Goal: Task Accomplishment & Management: Complete application form

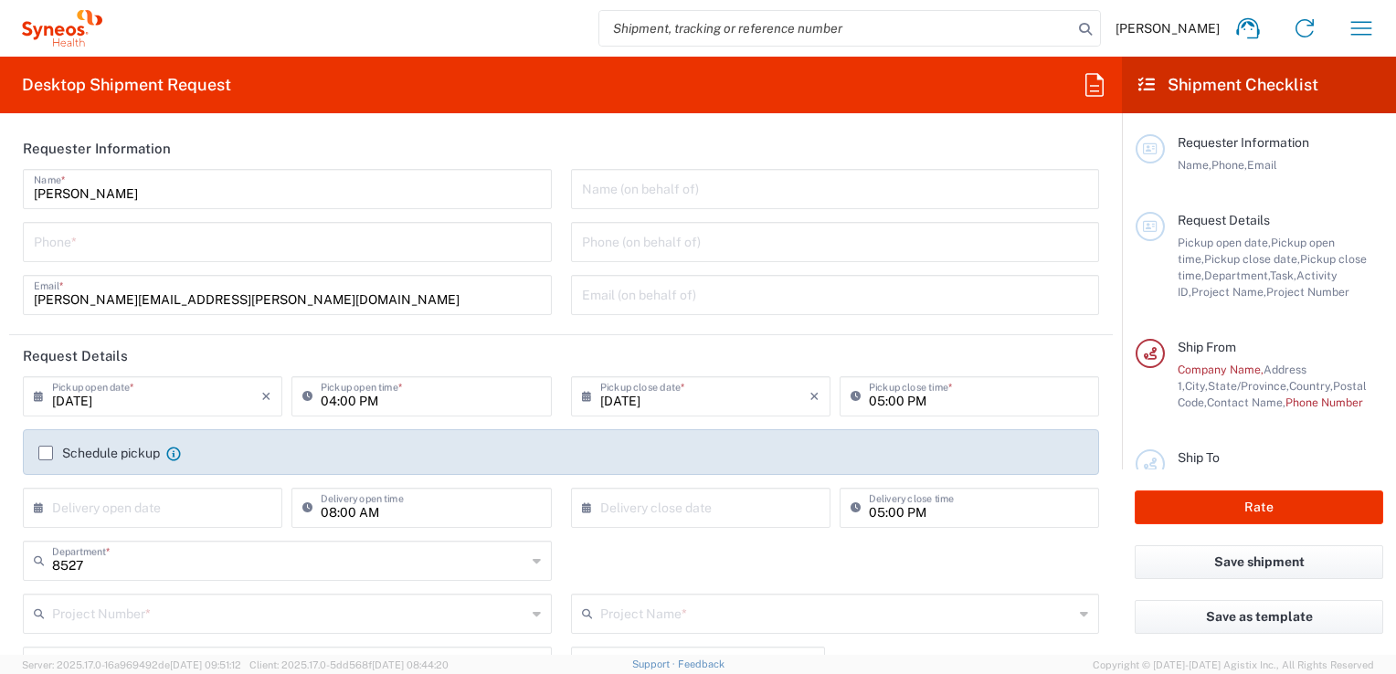
type input "Syneos Health, LLC-[GEOGRAPHIC_DATA] [GEOGRAPHIC_DATA] [GEOGRAPHIC_DATA]"
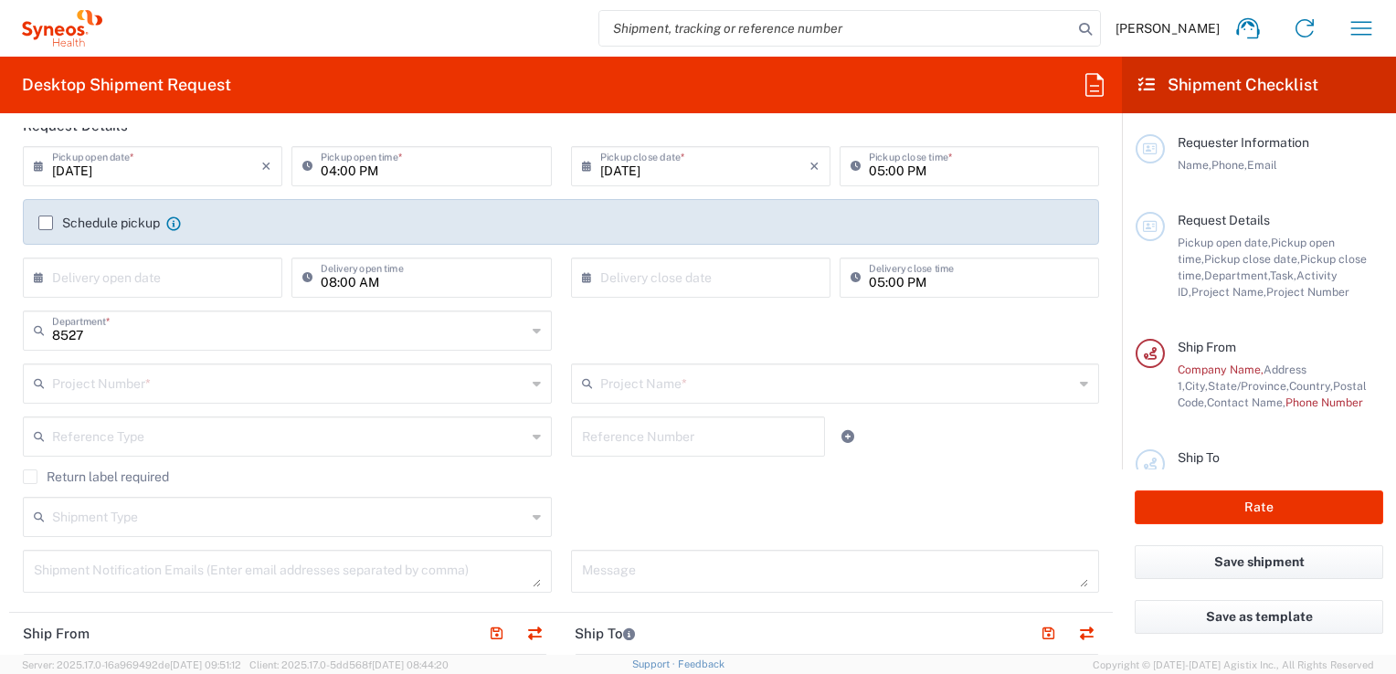
scroll to position [274, 0]
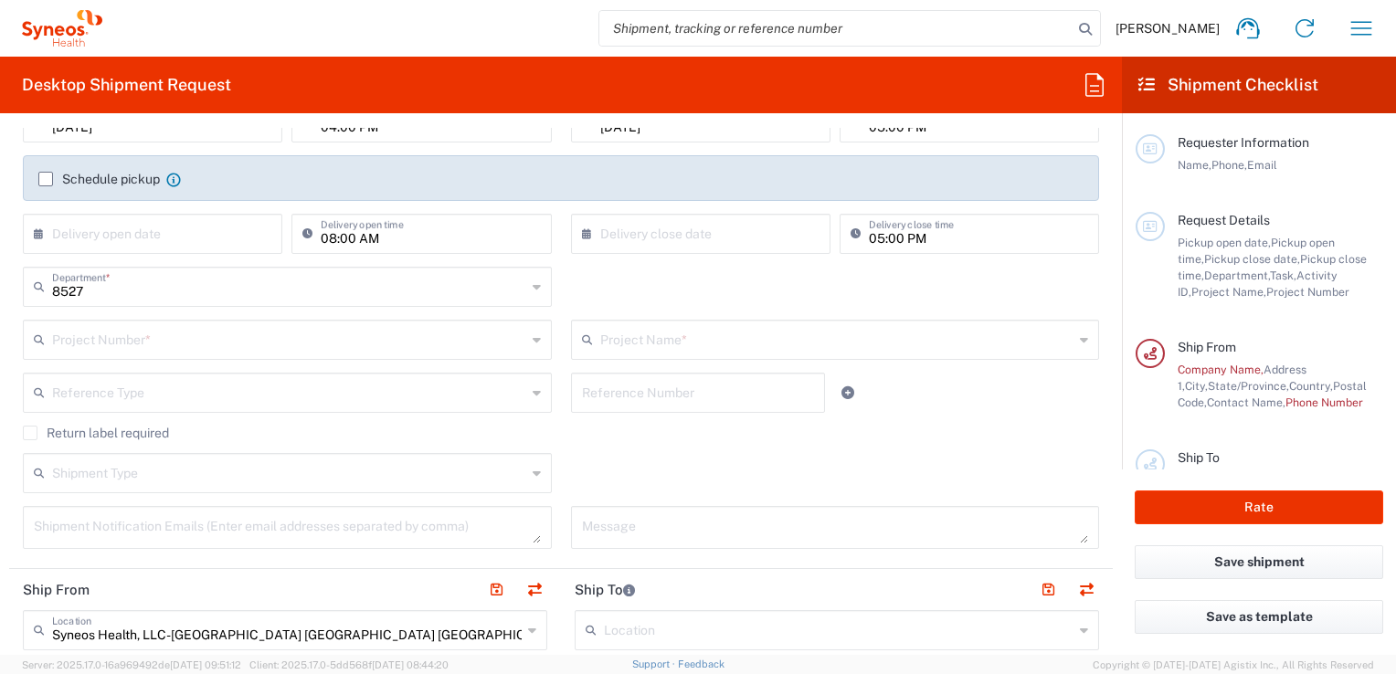
click at [378, 337] on input "text" at bounding box center [289, 338] width 474 height 32
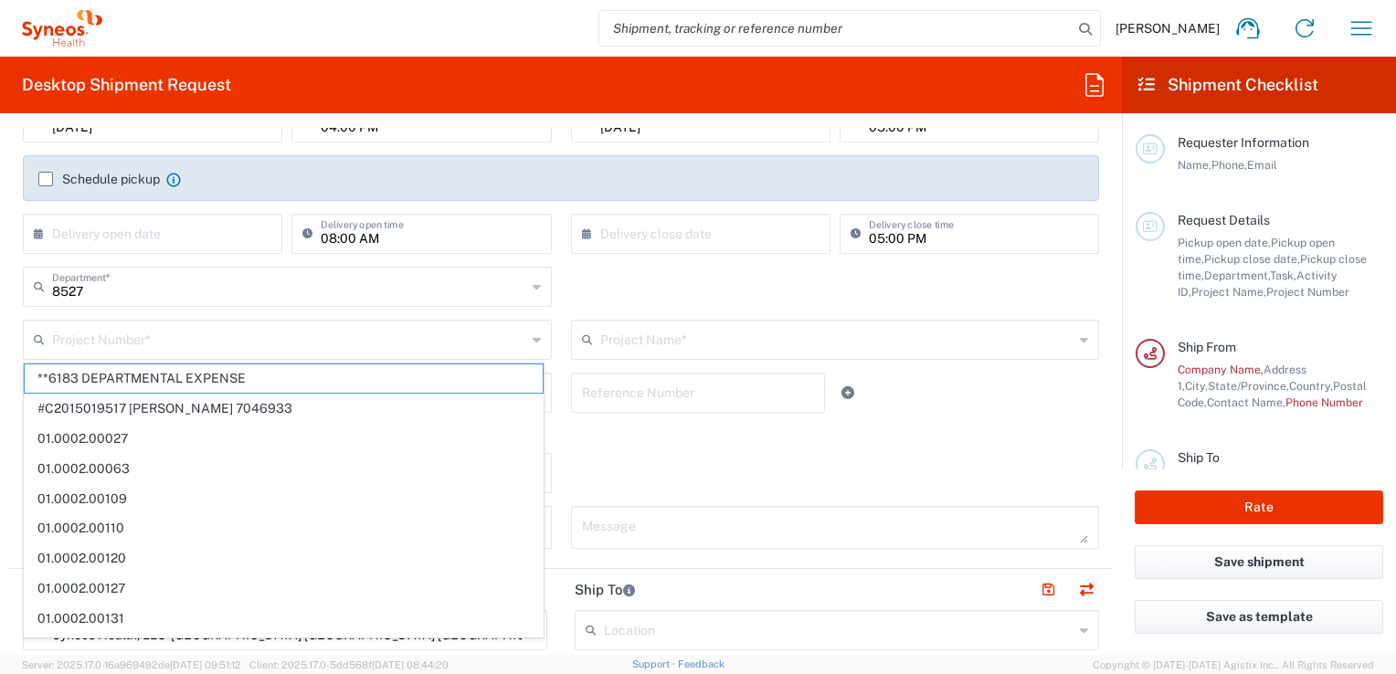
click at [653, 456] on div "Shipment Type Batch Regular" at bounding box center [561, 479] width 1095 height 53
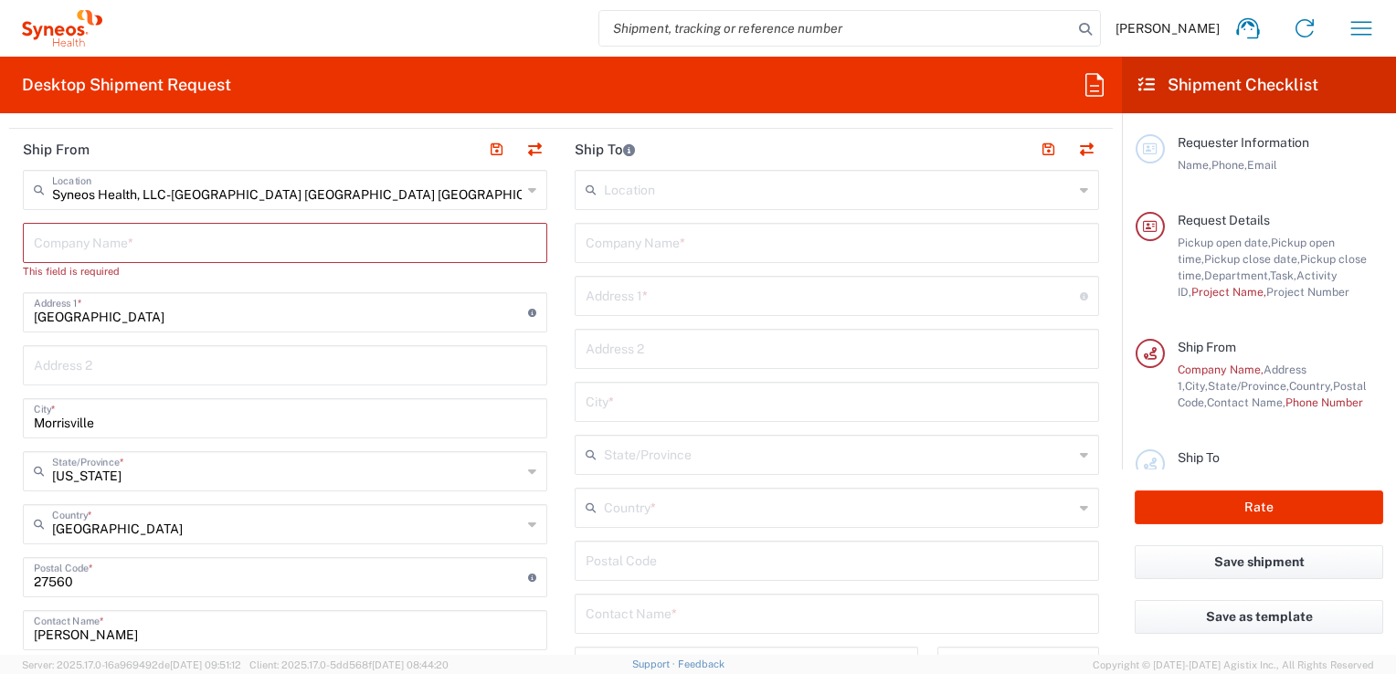
scroll to position [639, 0]
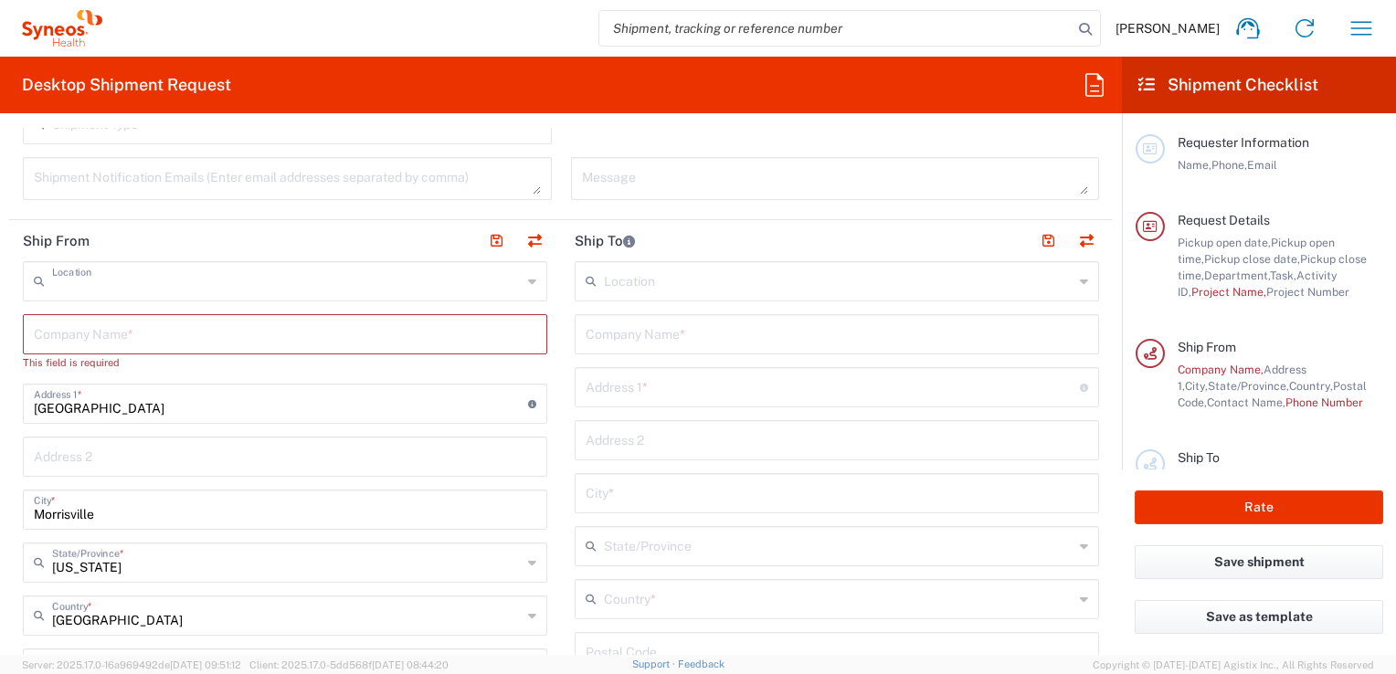
click at [462, 286] on input "text" at bounding box center [286, 280] width 469 height 32
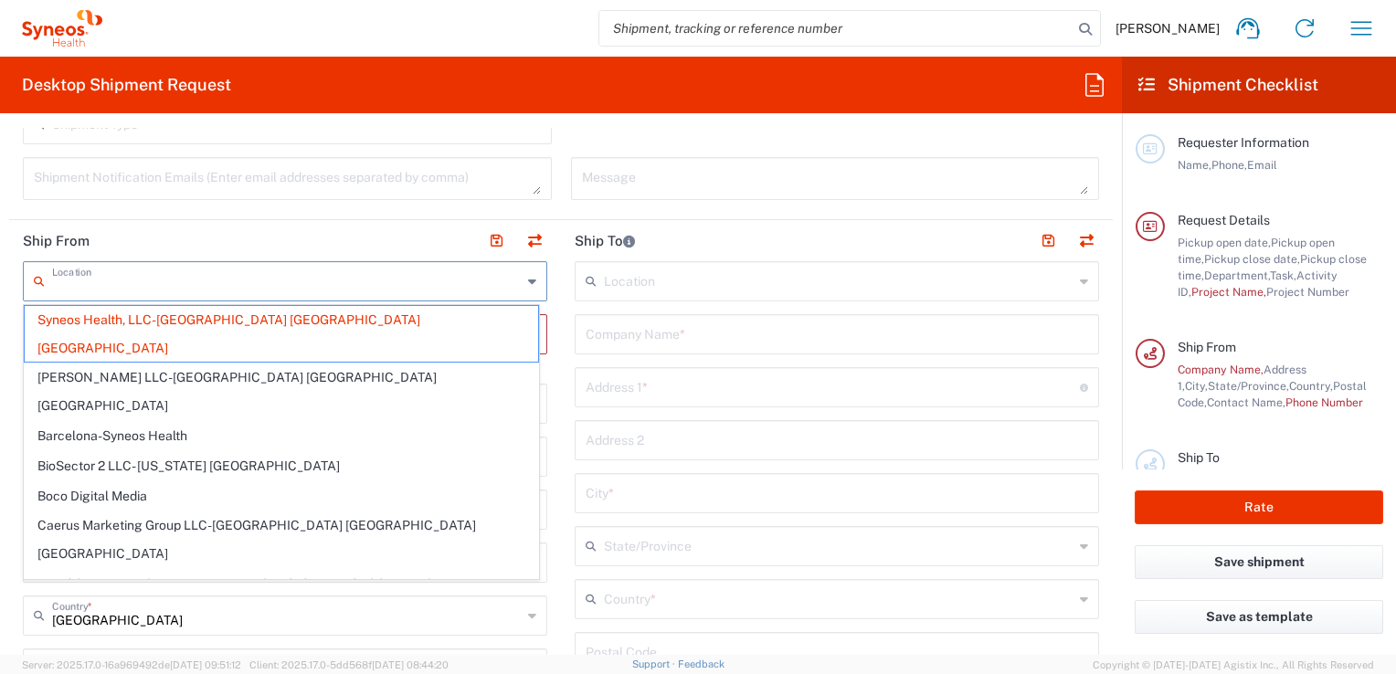
click at [789, 236] on header "Ship To" at bounding box center [837, 240] width 552 height 41
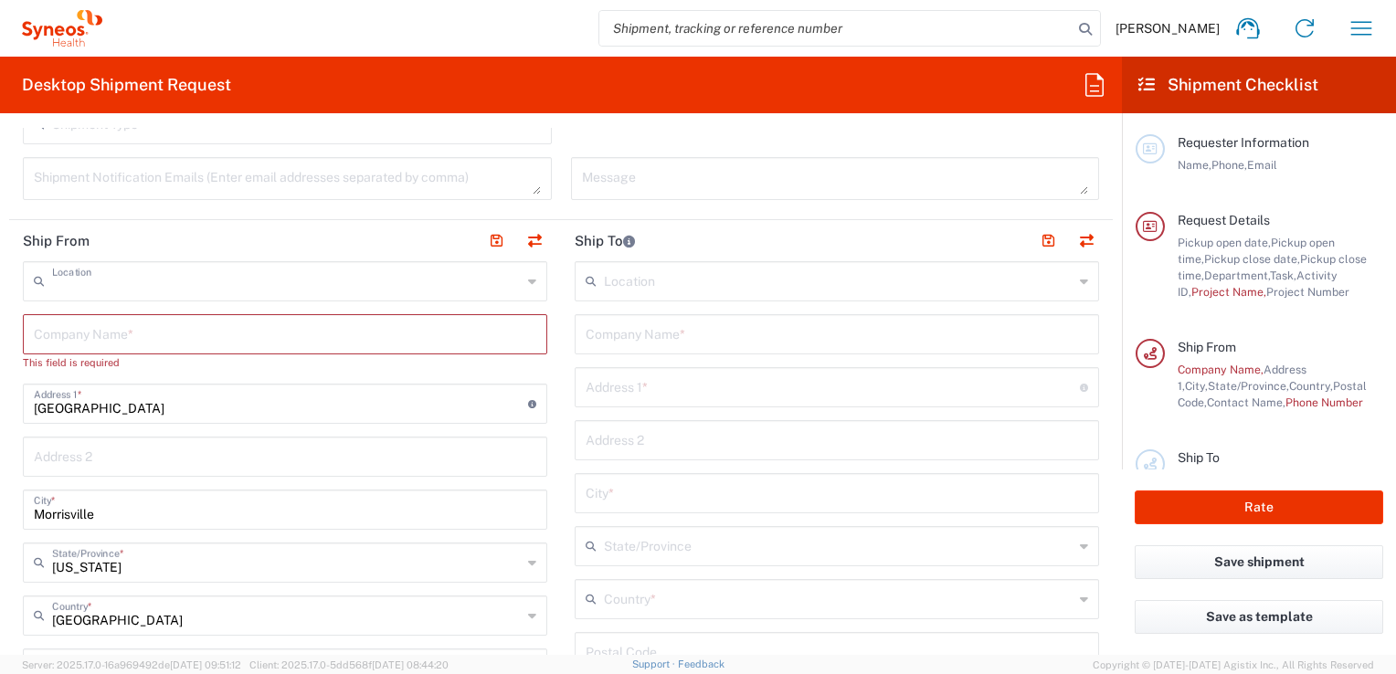
type input "Syneos Health, LLC-[GEOGRAPHIC_DATA] [GEOGRAPHIC_DATA] [GEOGRAPHIC_DATA]"
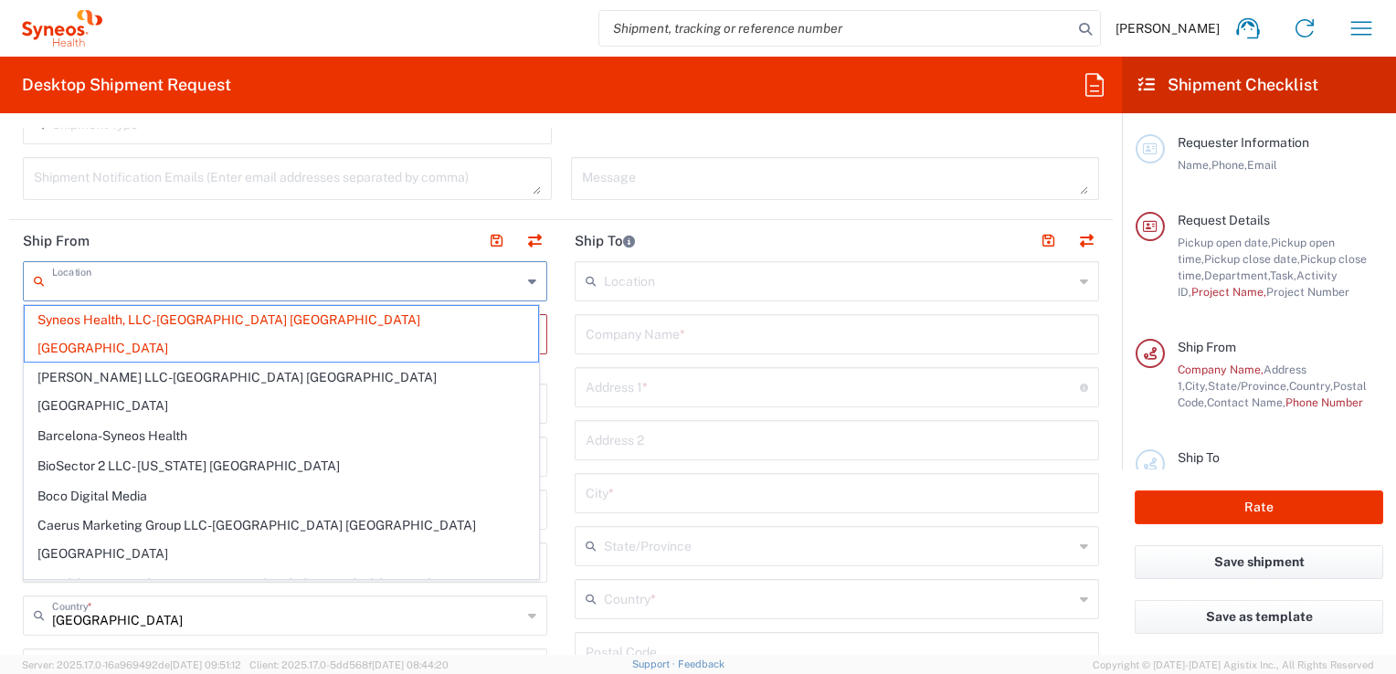
click at [298, 279] on input "text" at bounding box center [286, 280] width 469 height 32
click at [367, 222] on header "Ship From" at bounding box center [285, 240] width 552 height 41
type input "Syneos Health, LLC-[GEOGRAPHIC_DATA] [GEOGRAPHIC_DATA] [GEOGRAPHIC_DATA]"
click at [228, 287] on input "text" at bounding box center [286, 280] width 469 height 32
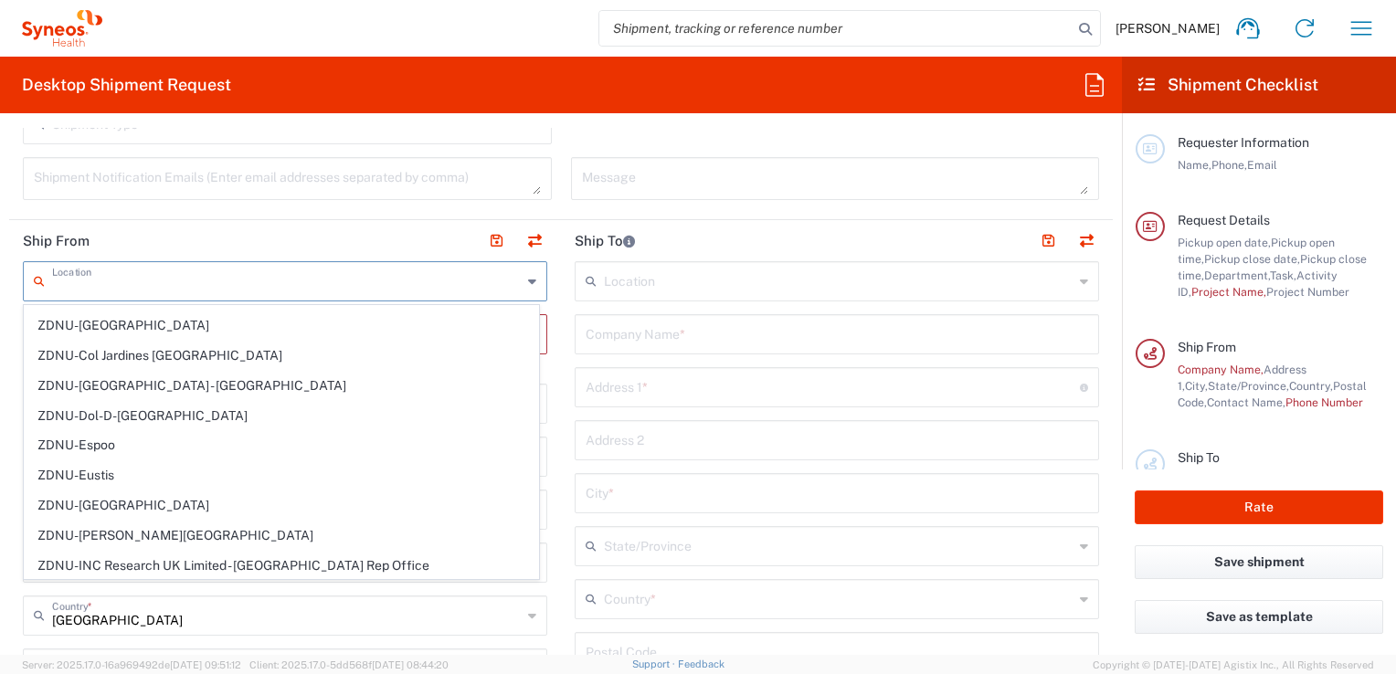
scroll to position [4182, 0]
